Goal: Task Accomplishment & Management: Manage account settings

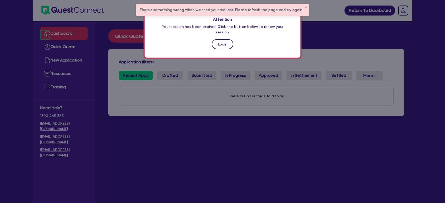
click at [229, 40] on link "Login" at bounding box center [223, 44] width 22 height 10
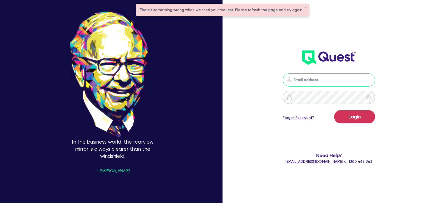
click at [318, 77] on input "email" at bounding box center [329, 80] width 92 height 13
drag, startPoint x: 340, startPoint y: 80, endPoint x: 274, endPoint y: 81, distance: 65.9
click at [274, 81] on div "[EMAIL_ADDRESS][DOMAIN_NAME]" at bounding box center [328, 80] width 117 height 13
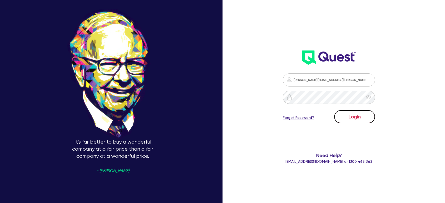
click at [369, 115] on button "Login" at bounding box center [354, 116] width 41 height 13
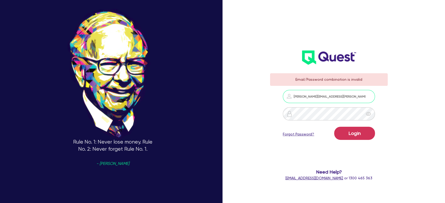
click at [350, 96] on input "[PERSON_NAME][EMAIL_ADDRESS][PERSON_NAME][DOMAIN_NAME]" at bounding box center [329, 96] width 92 height 13
click at [266, 118] on div "Email/Password combination is invalid [PERSON_NAME][EMAIL_ADDRESS][PERSON_NAME]…" at bounding box center [335, 101] width 148 height 251
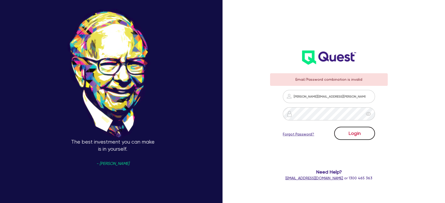
click at [344, 131] on button "Login" at bounding box center [354, 133] width 41 height 13
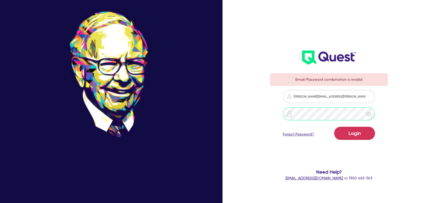
click at [270, 110] on div "Email/Password combination is invalid [PERSON_NAME][EMAIL_ADDRESS][PERSON_NAME]…" at bounding box center [329, 127] width 128 height 118
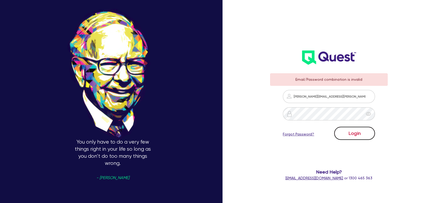
click at [361, 133] on button "Login" at bounding box center [354, 133] width 41 height 13
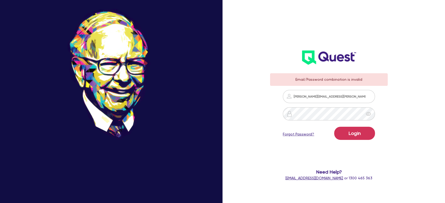
click at [428, 95] on div "You only have to do a very few things right in your life so long as you don’t d…" at bounding box center [222, 101] width 445 height 251
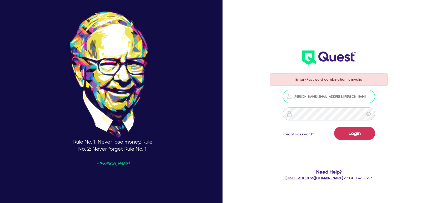
click at [349, 94] on input "[PERSON_NAME][EMAIL_ADDRESS][PERSON_NAME][DOMAIN_NAME]" at bounding box center [329, 96] width 92 height 13
type input "[EMAIL_ADDRESS][DOMAIN_NAME]"
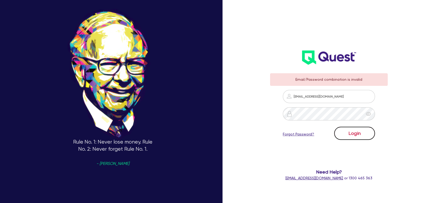
click at [357, 132] on button "Login" at bounding box center [354, 133] width 41 height 13
click at [400, 87] on div "Email/Password combination is invalid [EMAIL_ADDRESS][DOMAIN_NAME] Login Forgot…" at bounding box center [335, 101] width 148 height 251
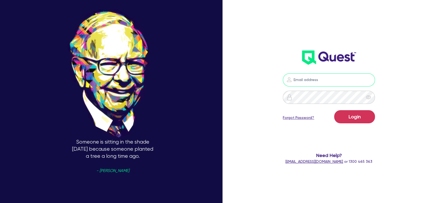
click at [318, 80] on input "email" at bounding box center [329, 80] width 92 height 13
click at [306, 77] on input "email" at bounding box center [329, 80] width 92 height 13
type input "[PERSON_NAME][EMAIL_ADDRESS][PERSON_NAME][DOMAIN_NAME]"
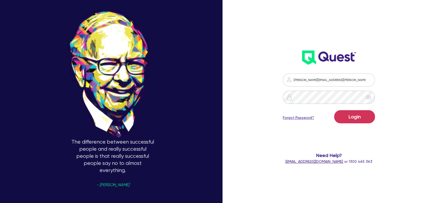
click at [306, 118] on link "Forgot Password?" at bounding box center [298, 118] width 31 height 6
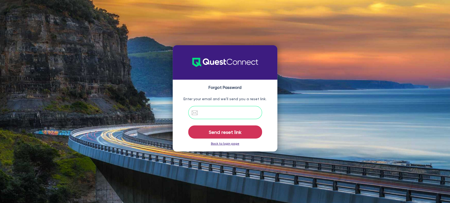
click at [224, 114] on input "email" at bounding box center [225, 112] width 74 height 13
type input "[PERSON_NAME][EMAIL_ADDRESS][PERSON_NAME][DOMAIN_NAME]"
click at [313, 105] on div "Forgot Password Enter your email and we'll send you a reset link. andrew.abdou@…" at bounding box center [225, 101] width 450 height 113
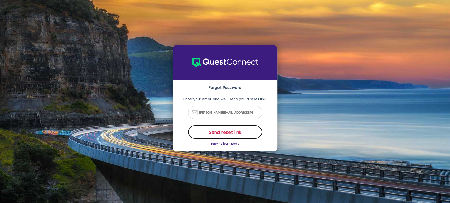
click at [227, 132] on button "Send reset link" at bounding box center [225, 132] width 74 height 13
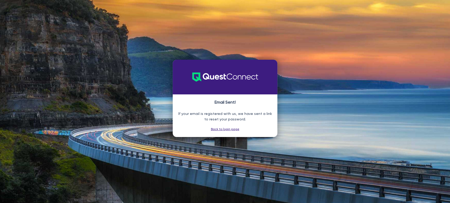
click at [229, 129] on link "Back to login page" at bounding box center [225, 130] width 28 height 4
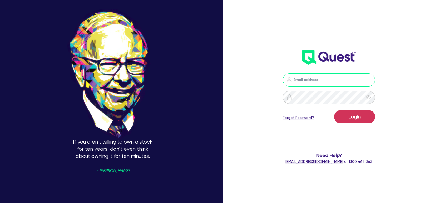
click at [310, 78] on input "email" at bounding box center [329, 80] width 92 height 13
type input "[EMAIL_ADDRESS][DOMAIN_NAME]"
drag, startPoint x: 311, startPoint y: 80, endPoint x: 288, endPoint y: 81, distance: 22.4
click at [288, 81] on input "[EMAIL_ADDRESS][DOMAIN_NAME]" at bounding box center [329, 80] width 92 height 13
click at [409, 68] on div "accounts@profinaus.com.au Login Forgot Password? Need Help? help@quest.finance …" at bounding box center [335, 101] width 148 height 251
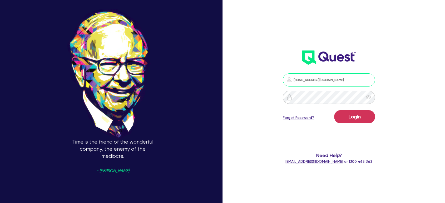
drag, startPoint x: 341, startPoint y: 79, endPoint x: 265, endPoint y: 88, distance: 76.6
click at [265, 88] on div "accounts@profinaus.com.au Login Forgot Password? Need Help? help@quest.finance …" at bounding box center [335, 101] width 148 height 251
type input "[PERSON_NAME][EMAIL_ADDRESS][PERSON_NAME][DOMAIN_NAME]"
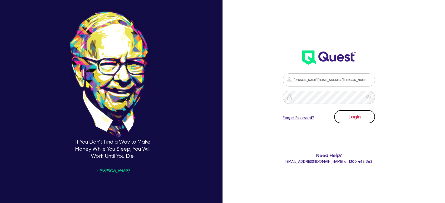
click at [364, 116] on button "Login" at bounding box center [354, 116] width 41 height 13
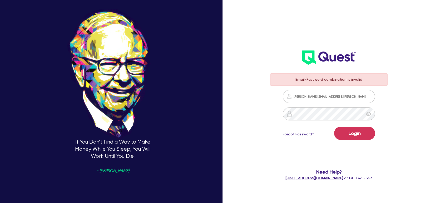
click at [308, 133] on link "Forgot Password?" at bounding box center [298, 135] width 31 height 6
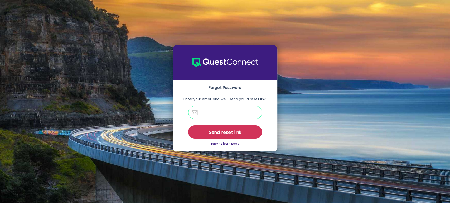
click at [236, 115] on input "email" at bounding box center [225, 112] width 74 height 13
click at [220, 111] on input "email" at bounding box center [225, 112] width 74 height 13
type input "[PERSON_NAME][EMAIL_ADDRESS][PERSON_NAME][DOMAIN_NAME]"
click at [267, 84] on div "Forgot Password Enter your email and we'll send you a reset link. andrew.abdou@…" at bounding box center [225, 116] width 105 height 72
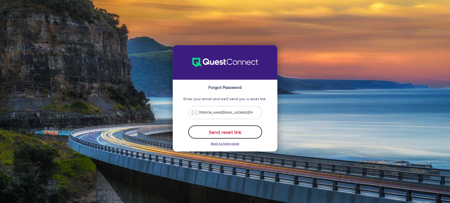
click at [223, 131] on button "Send reset link" at bounding box center [225, 132] width 74 height 13
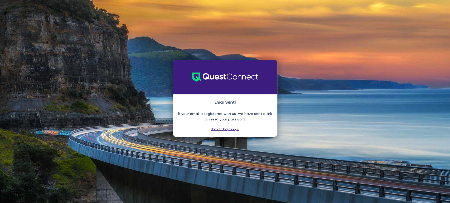
click at [228, 129] on link "Back to login page" at bounding box center [225, 130] width 28 height 4
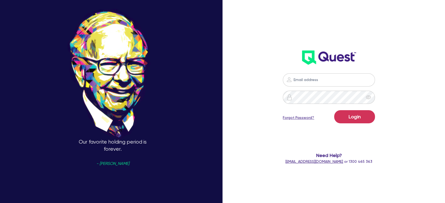
click at [404, 35] on div "Login Forgot Password? Need Help? help@quest.finance or 1300 465 363" at bounding box center [335, 101] width 148 height 251
